Goal: Navigation & Orientation: Find specific page/section

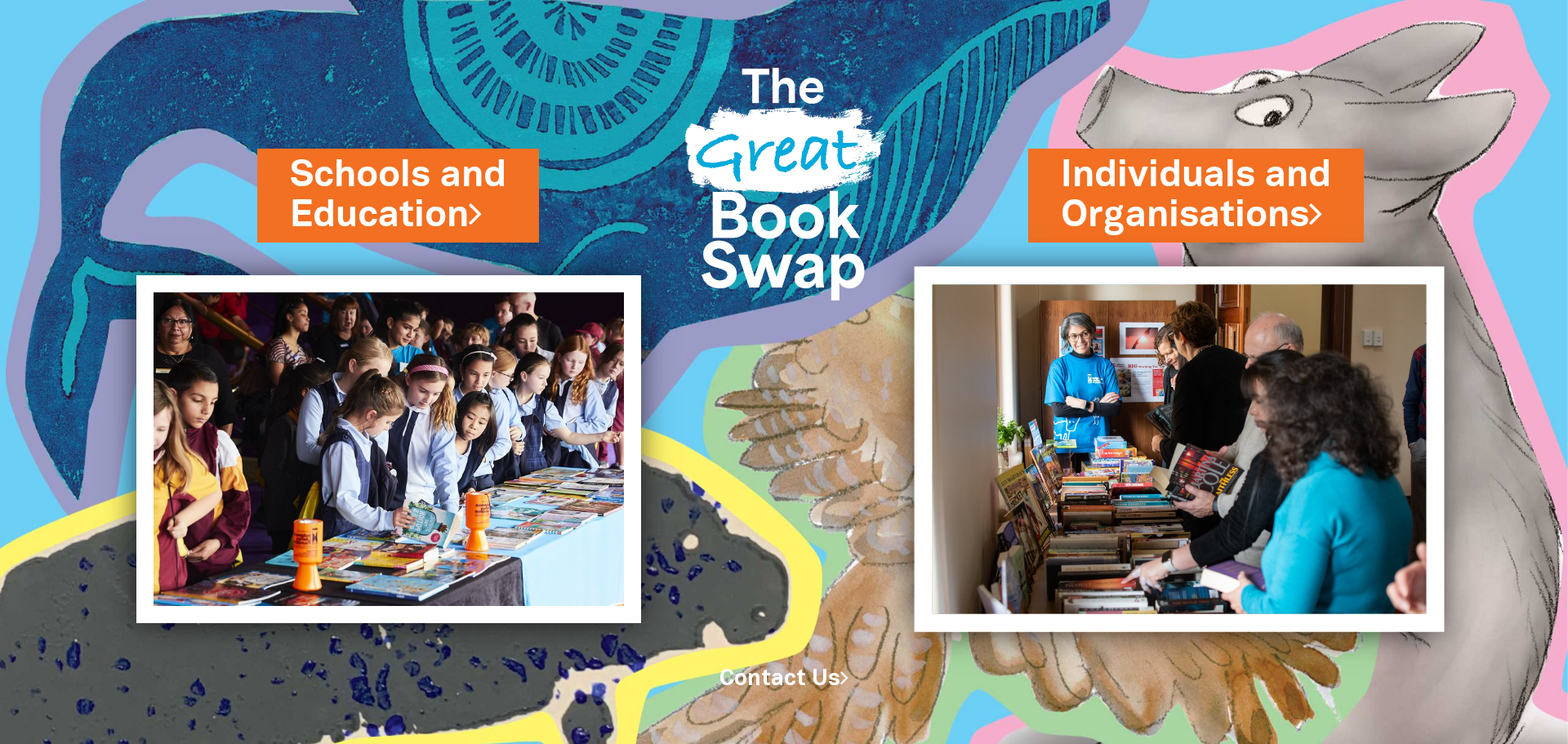
click at [1169, 412] on img at bounding box center [1179, 448] width 530 height 365
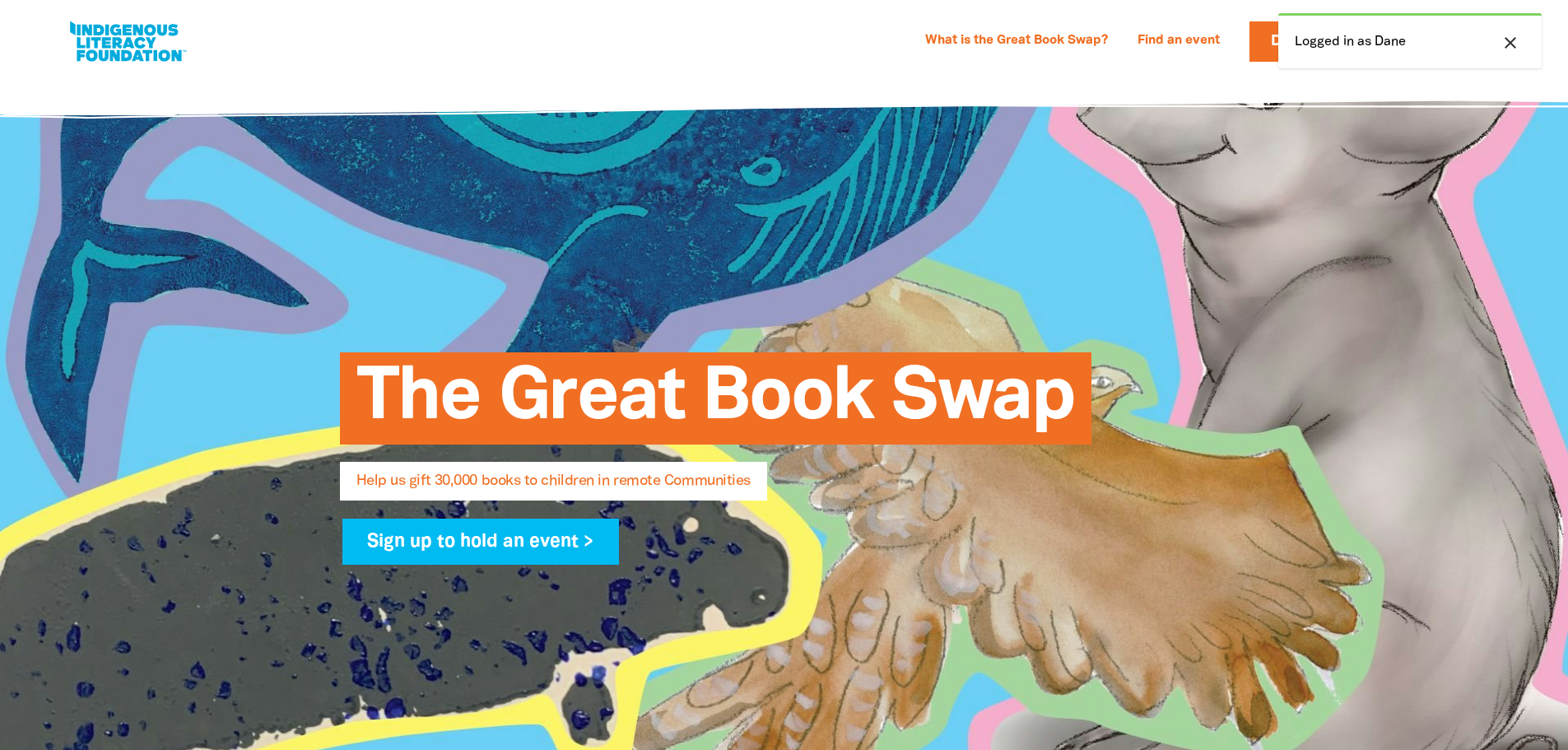
select select "AU"
click at [1504, 42] on icon "close" at bounding box center [1510, 43] width 20 height 20
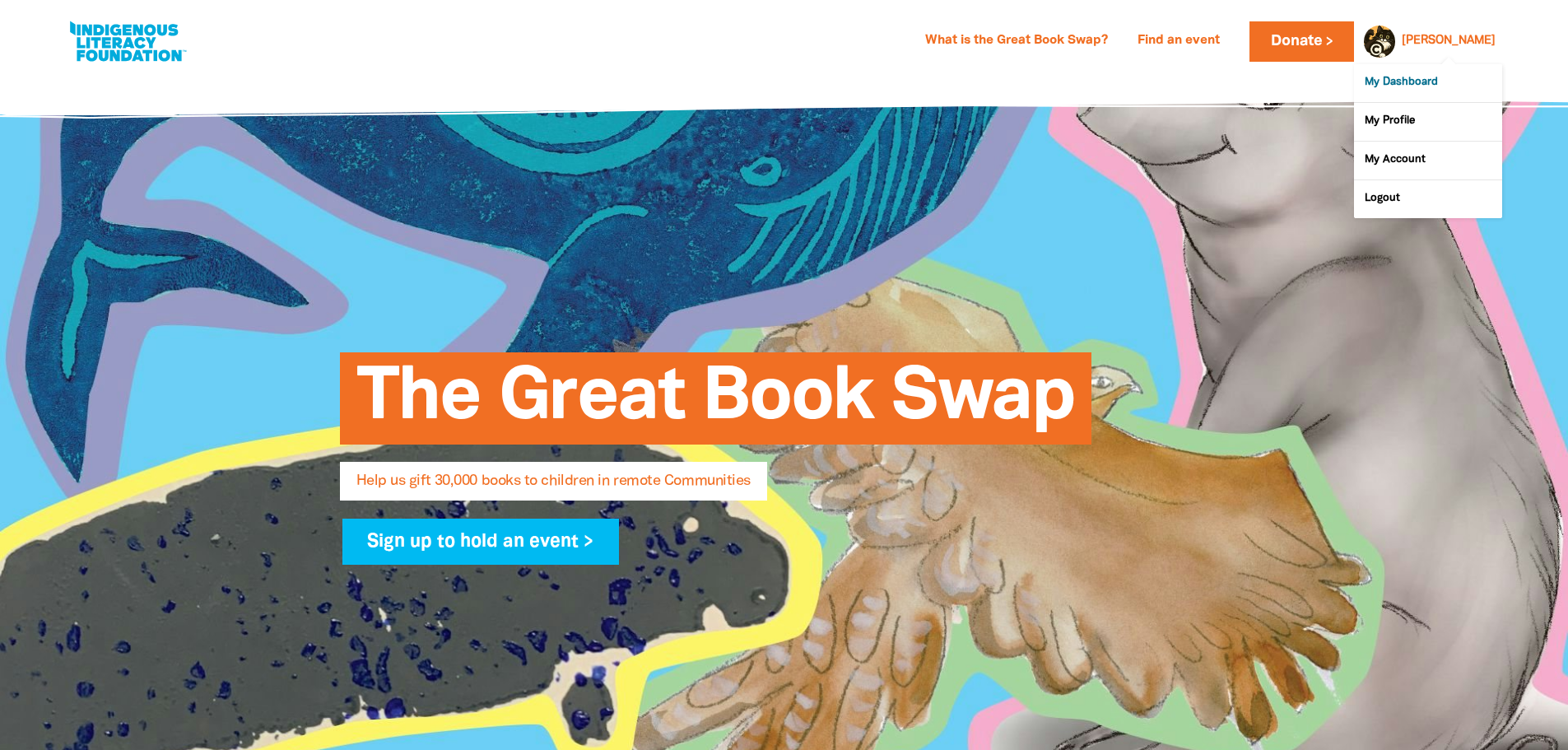
click at [1413, 83] on link "My Dashboard" at bounding box center [1428, 83] width 148 height 38
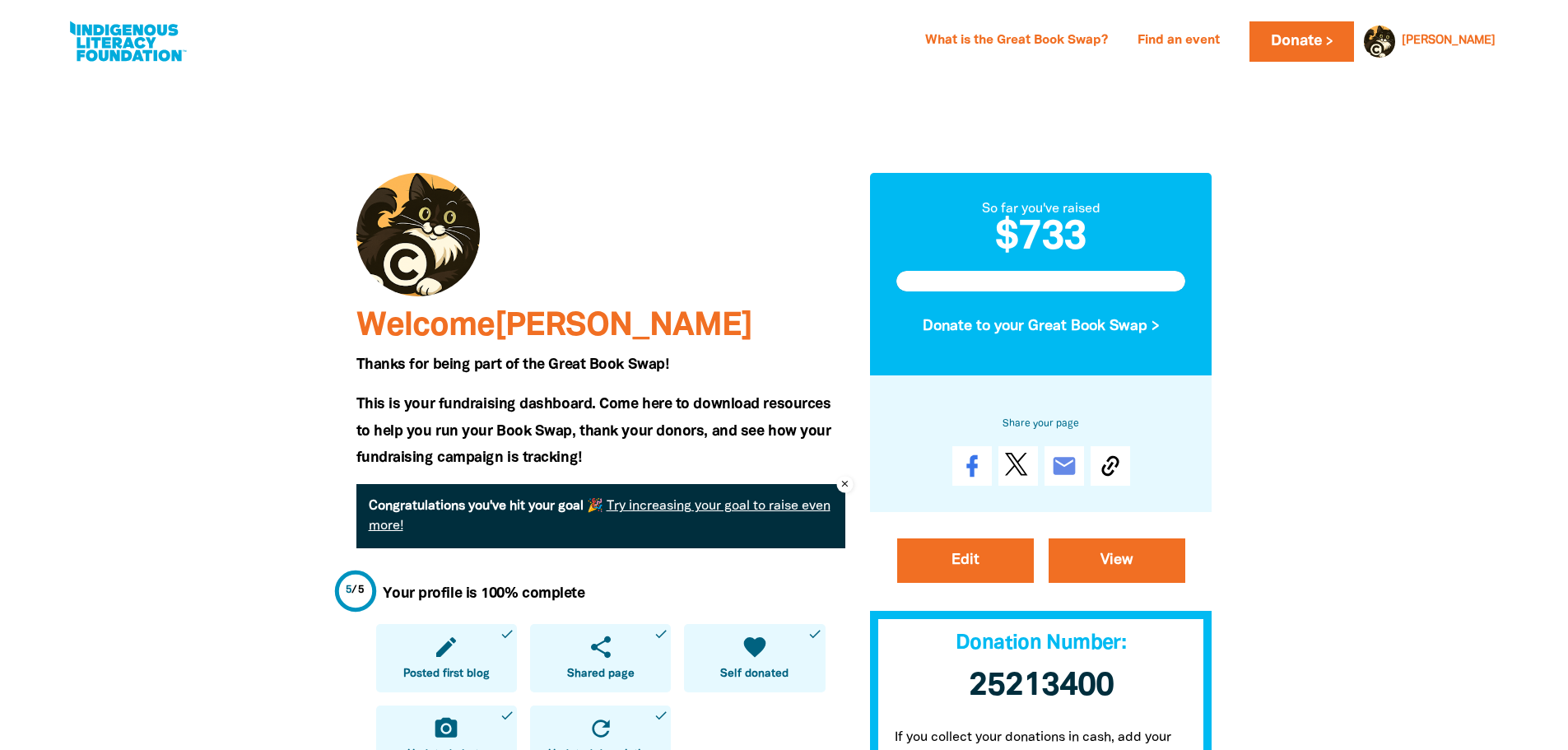
scroll to position [82, 0]
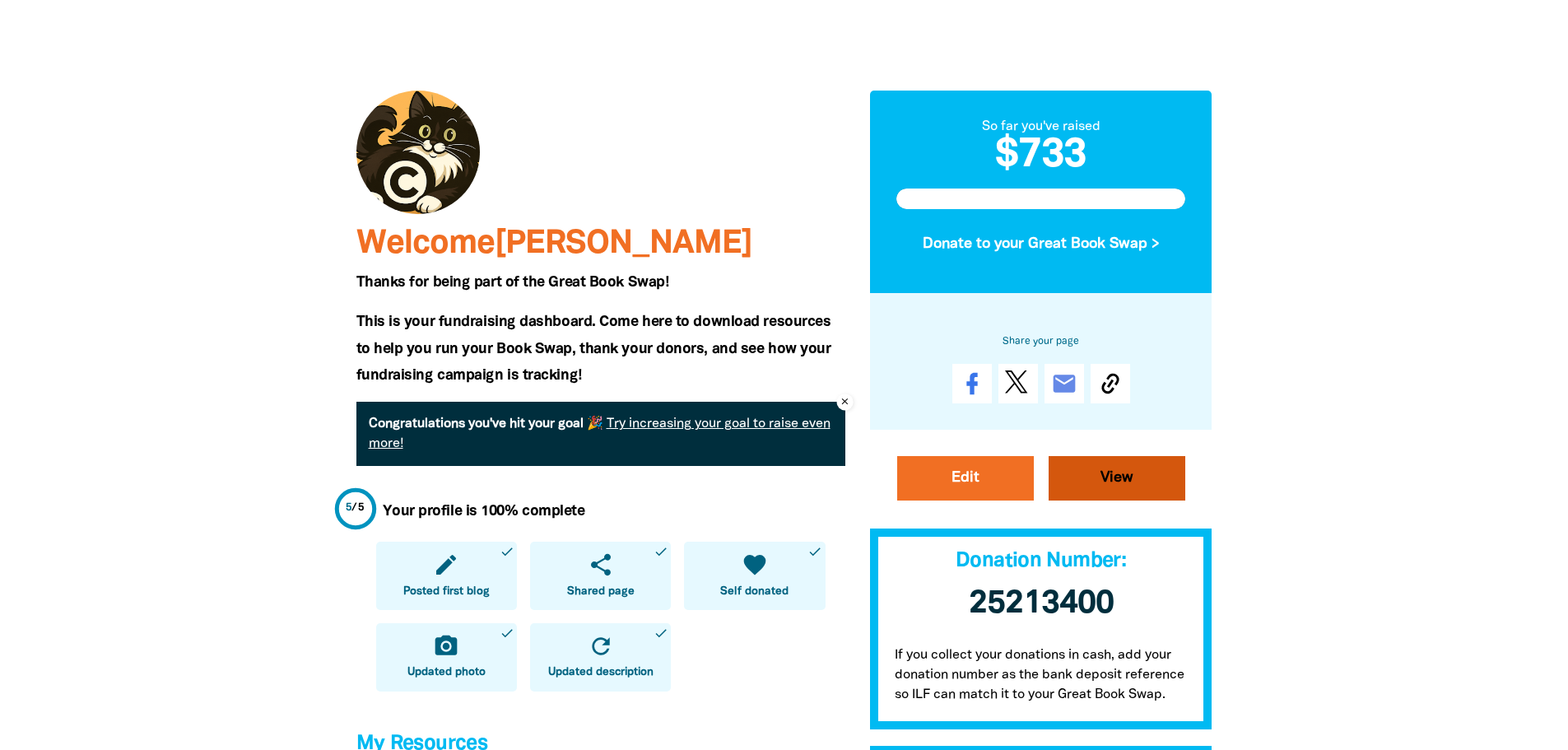
click at [1120, 477] on link "View" at bounding box center [1117, 479] width 137 height 44
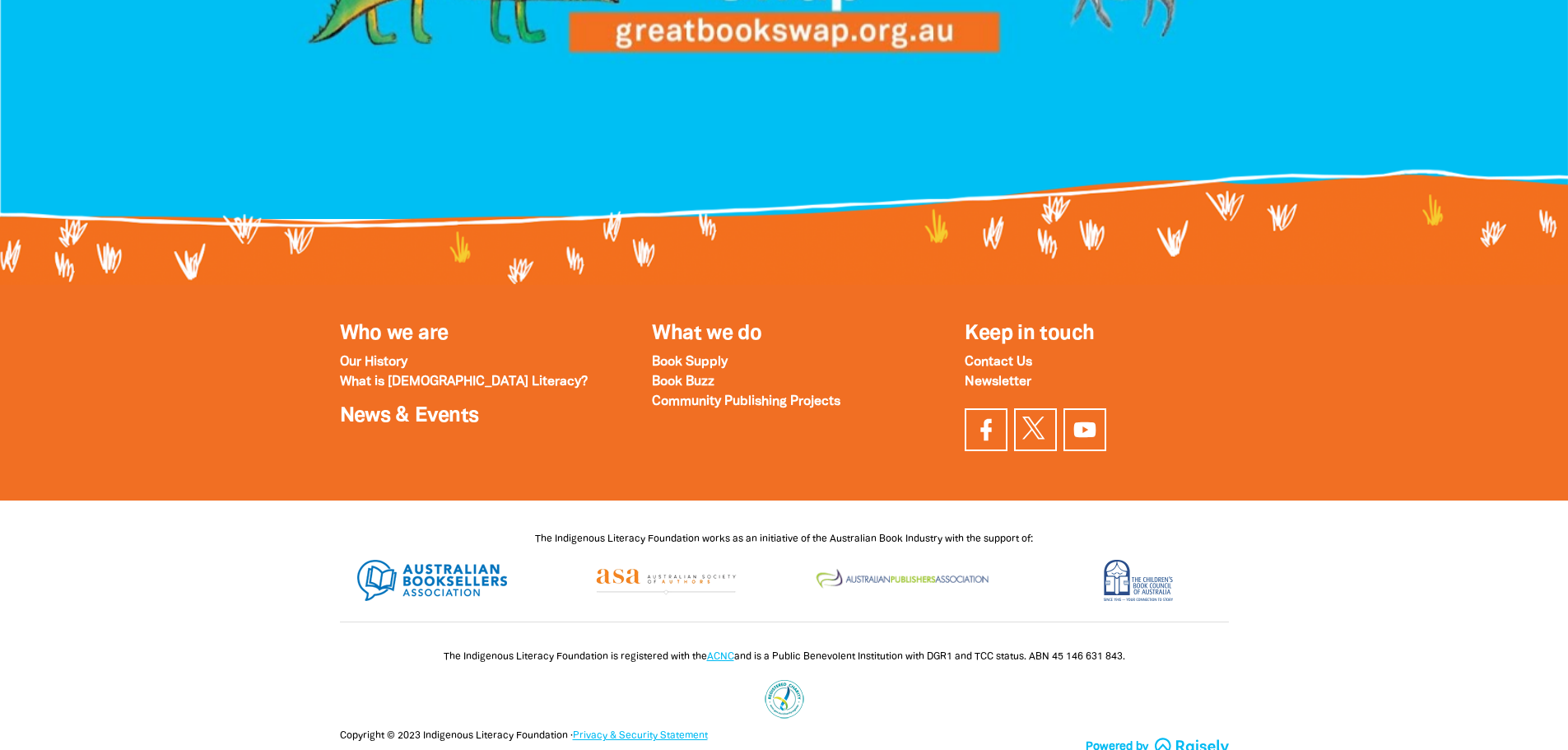
scroll to position [2499, 0]
